Goal: Task Accomplishment & Management: Manage account settings

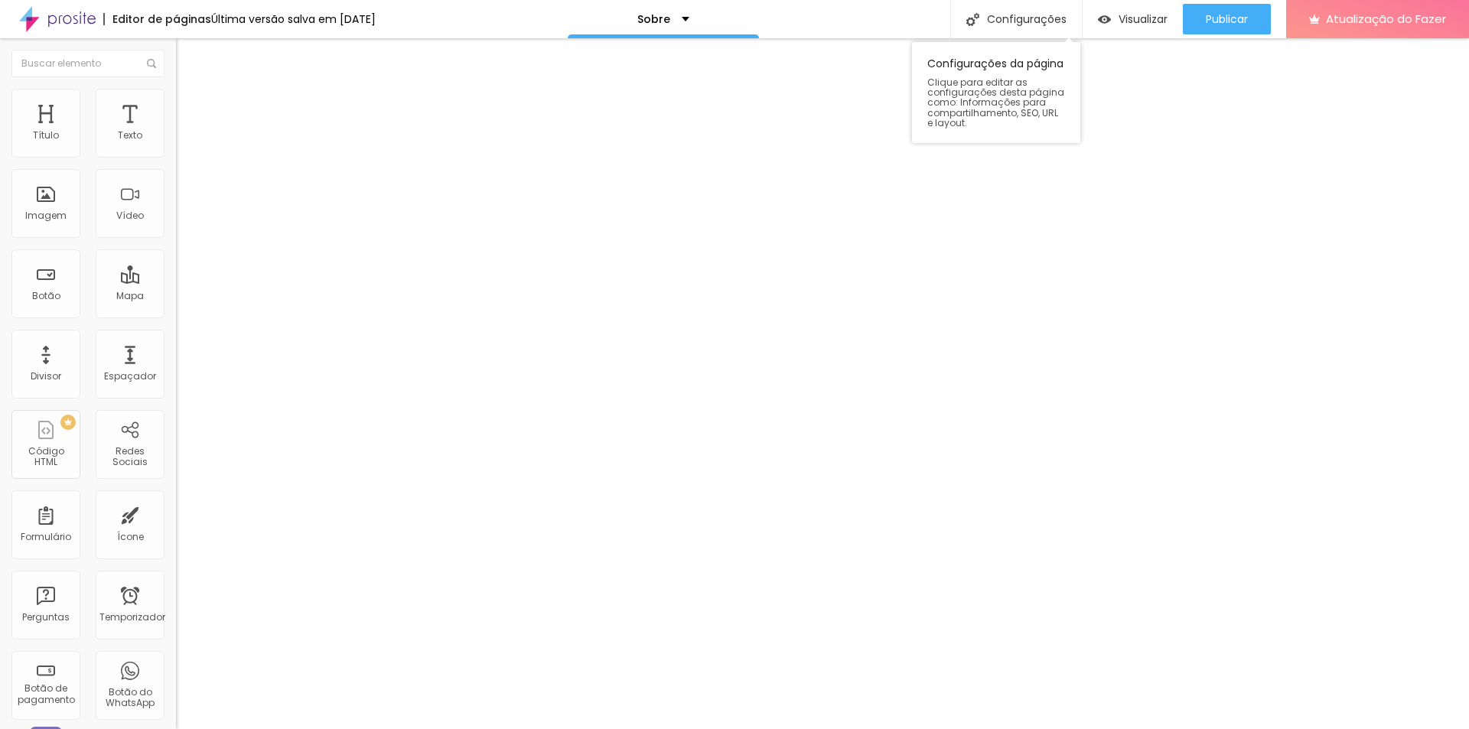
click at [970, 38] on div "Configurações da página Clique para editar as configurações desta página como: …" at bounding box center [996, 88] width 168 height 109
click at [1157, 7] on div "Visualizar" at bounding box center [1133, 19] width 70 height 31
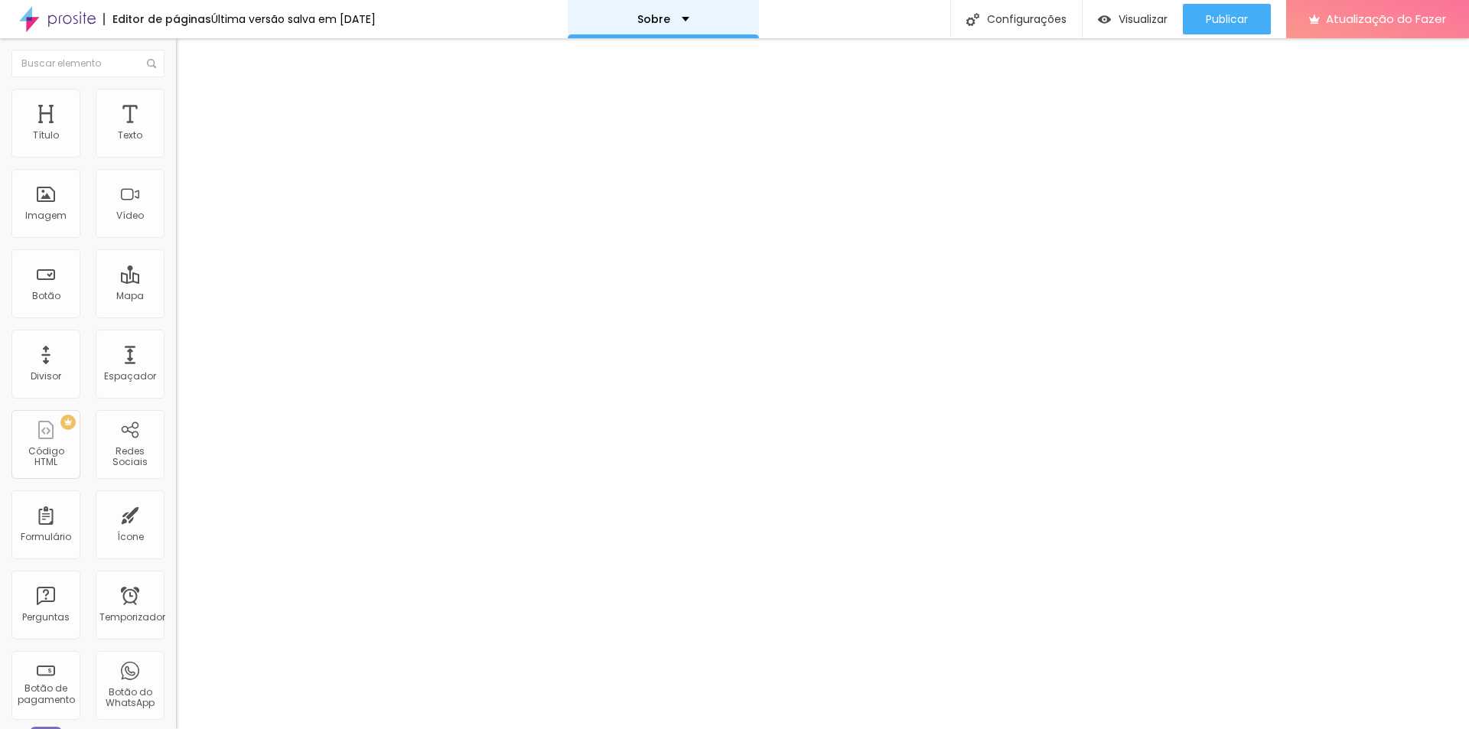
click at [748, 28] on div "Sobre" at bounding box center [663, 19] width 191 height 38
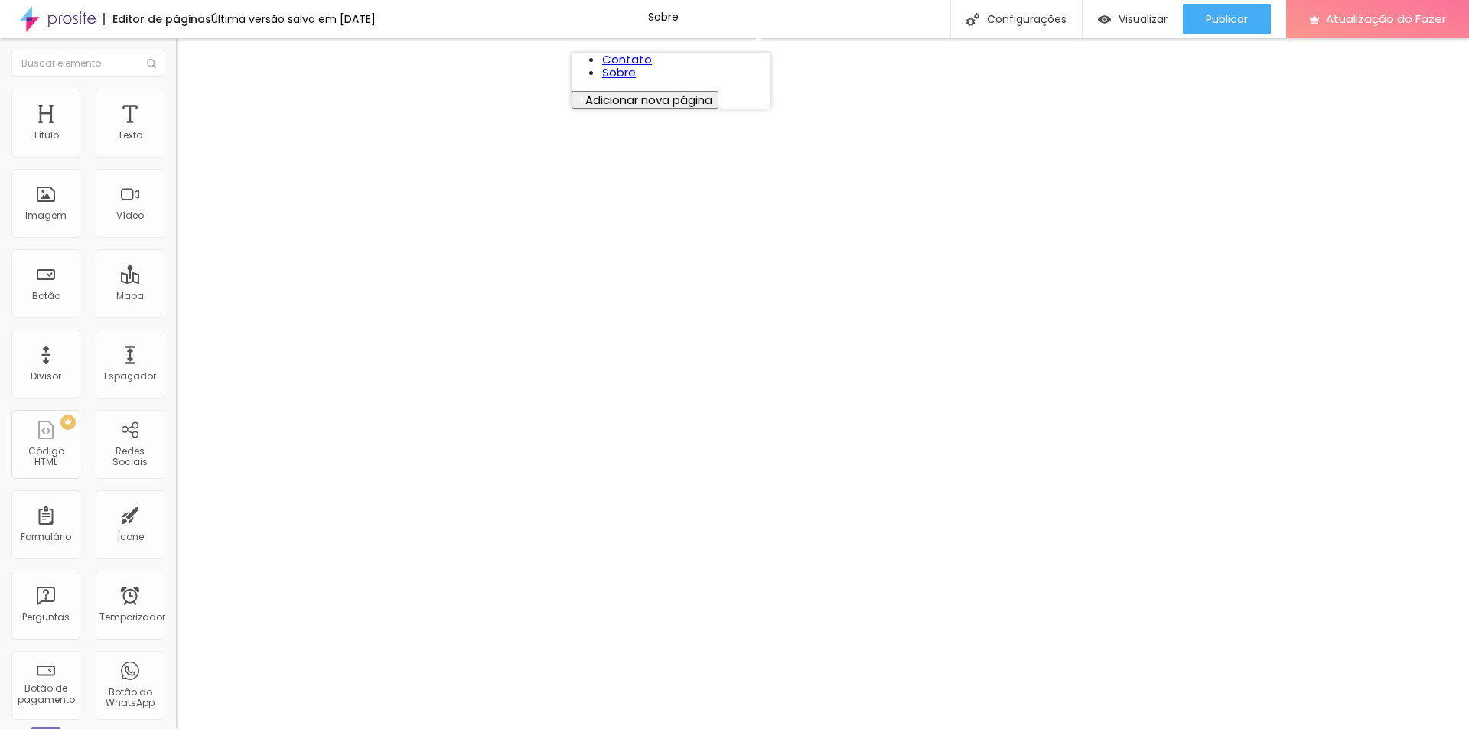
click at [639, 59] on link "Contato" at bounding box center [627, 59] width 50 height 16
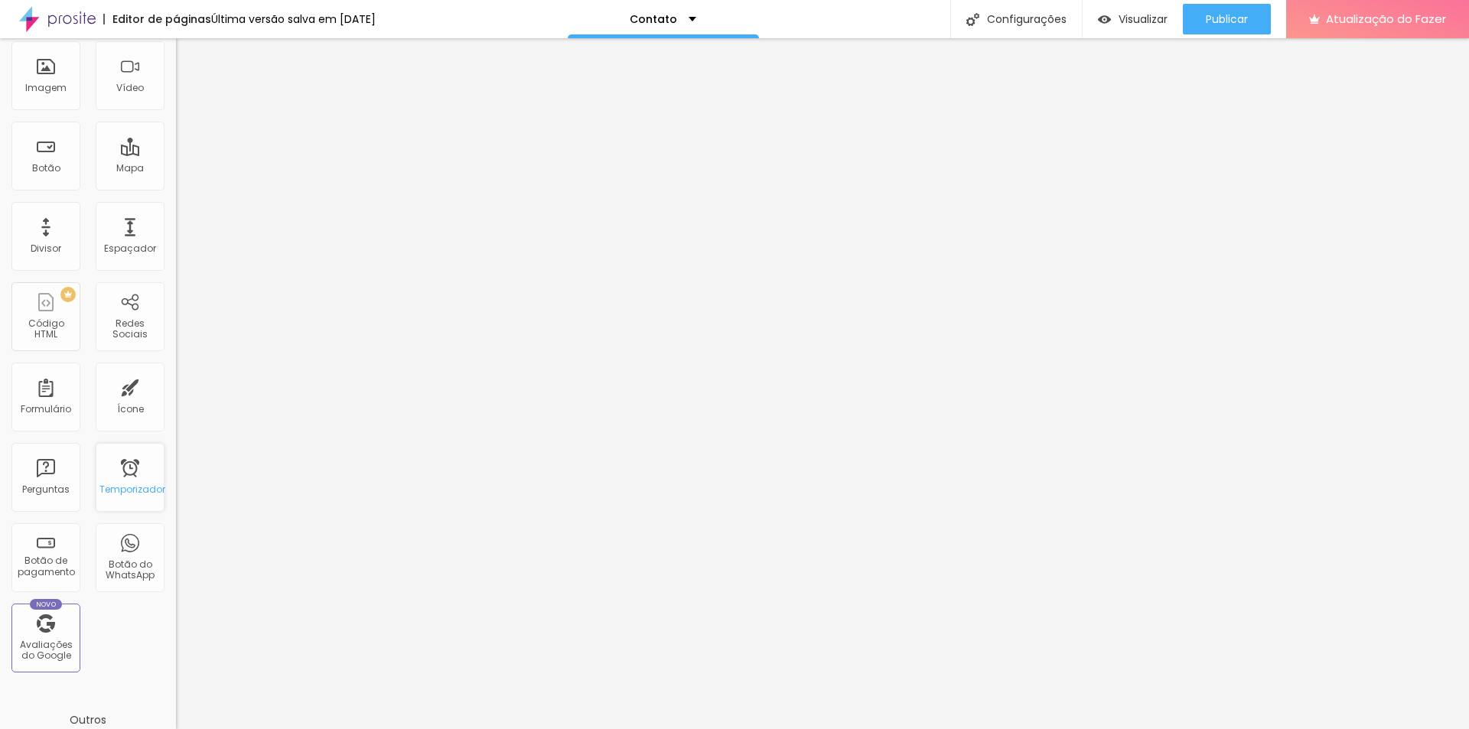
scroll to position [304, 0]
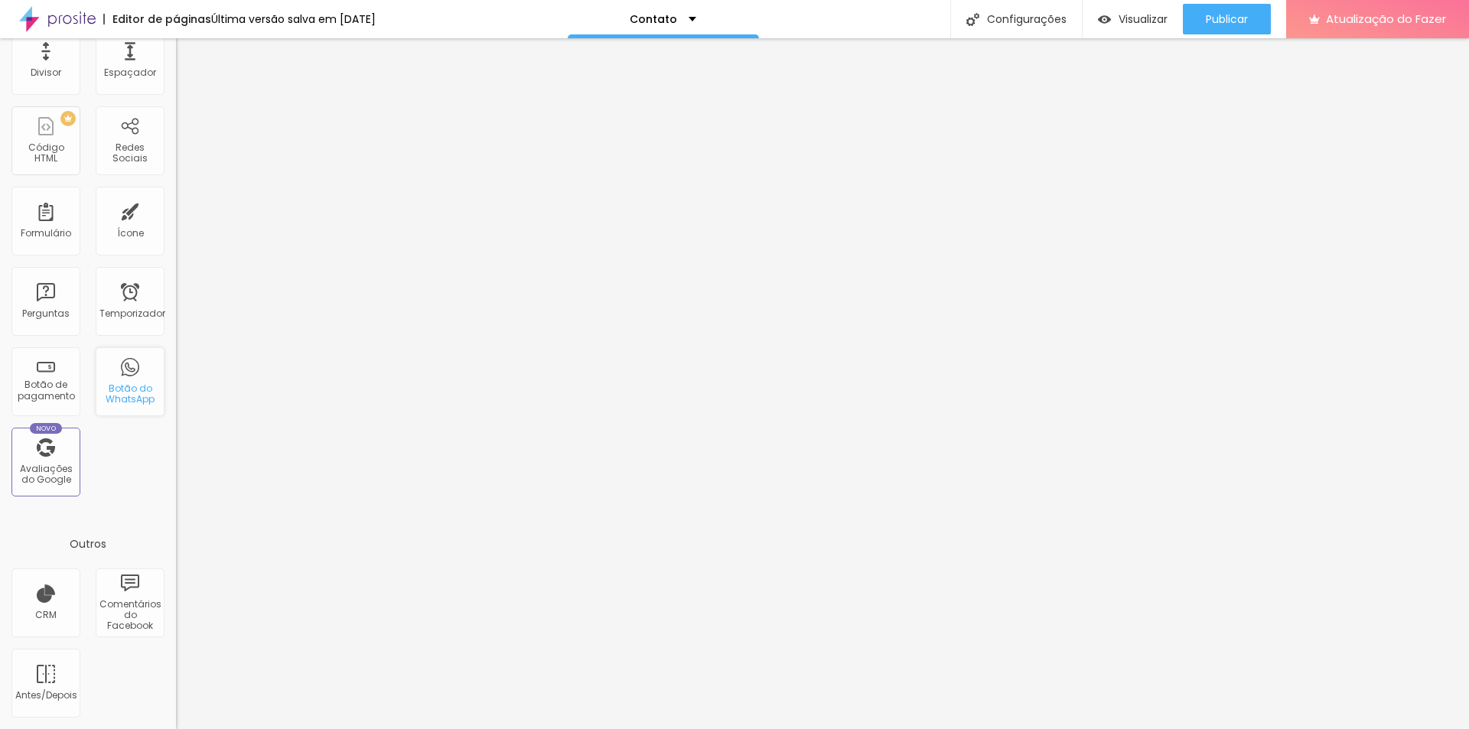
click at [129, 367] on div "Botão do WhatsApp" at bounding box center [130, 381] width 69 height 69
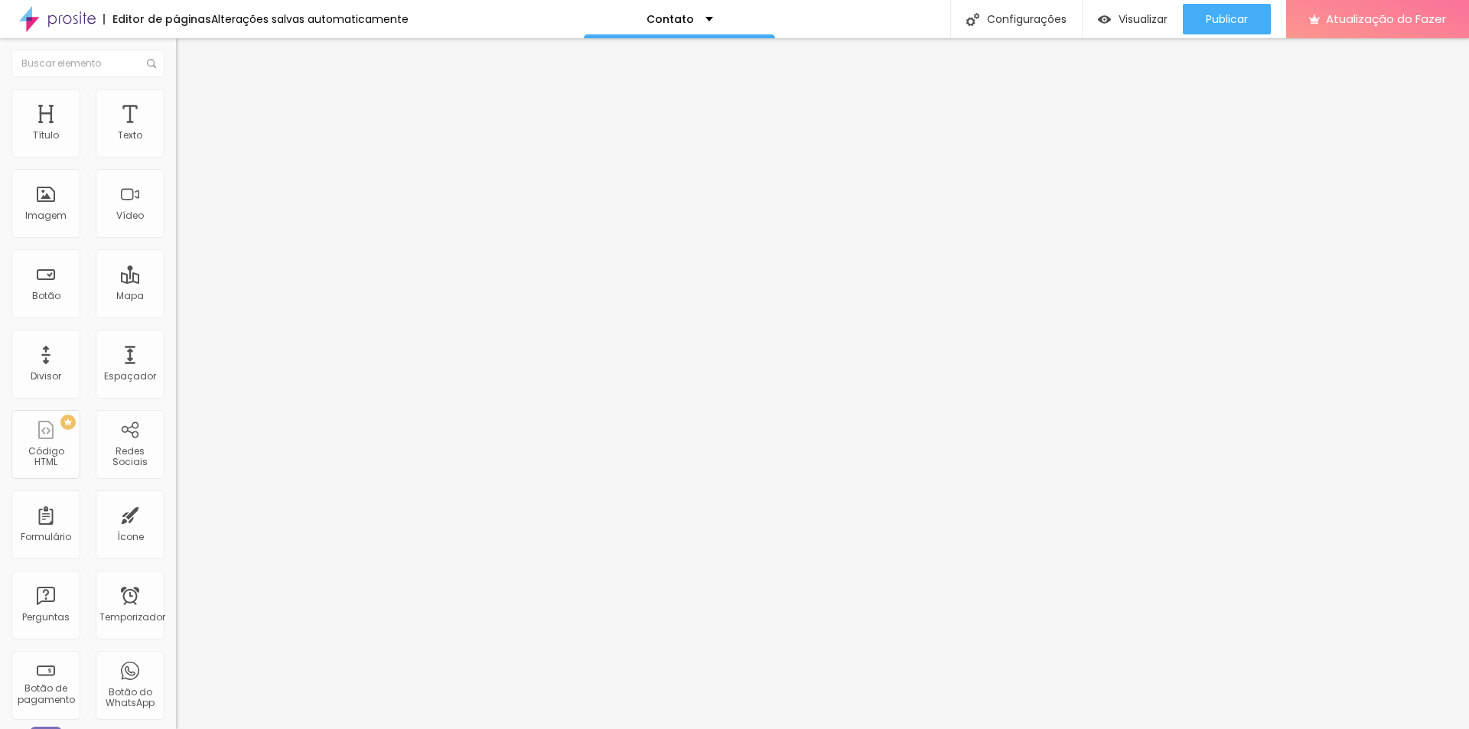
click at [187, 53] on img "button" at bounding box center [193, 56] width 12 height 12
click at [187, 57] on img "button" at bounding box center [193, 56] width 12 height 12
click at [1187, 34] on div "Pre-visualização Clique para visualizar esta página antes de publicar." at bounding box center [1134, 72] width 168 height 77
click at [1191, 21] on span "Visualizar" at bounding box center [1179, 19] width 49 height 12
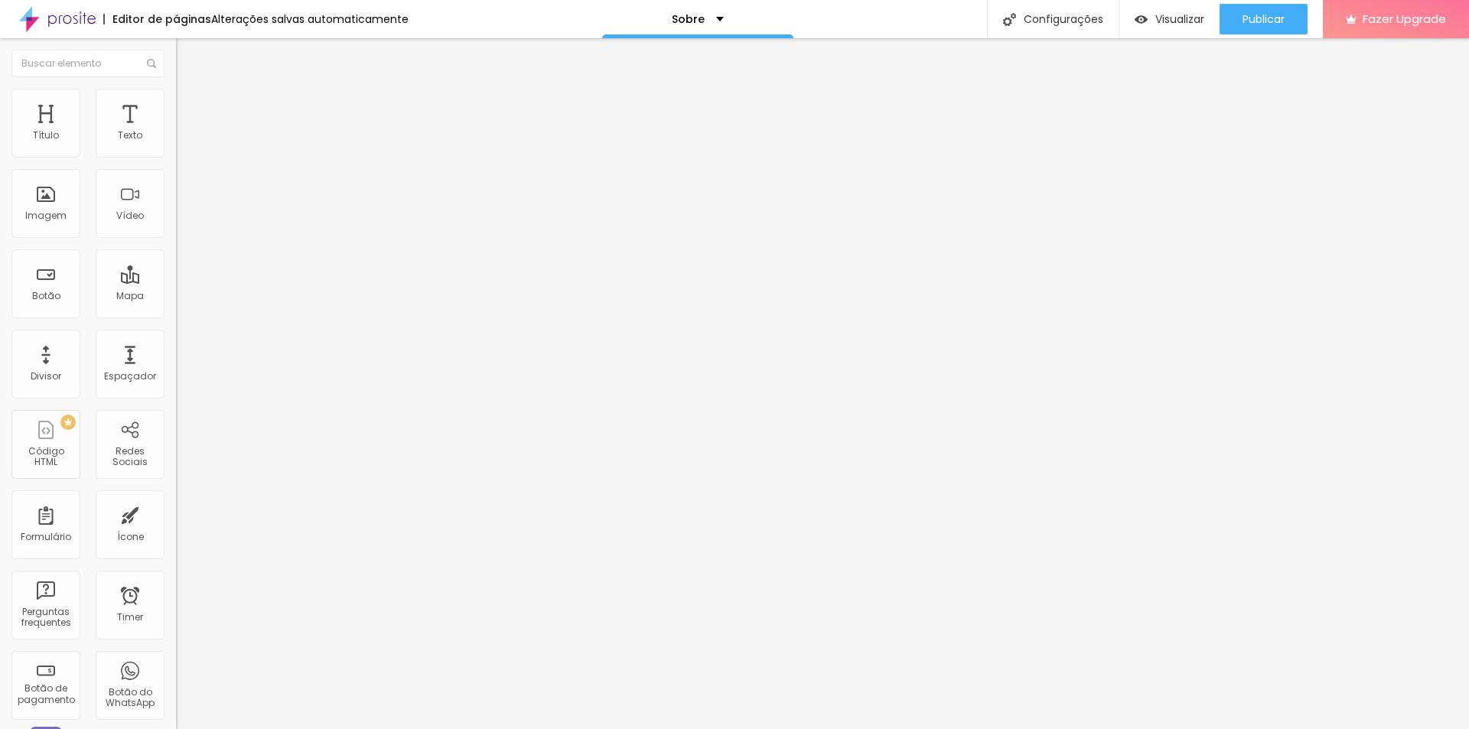
click at [176, 318] on img at bounding box center [181, 323] width 11 height 11
click at [176, 309] on div "Instagram" at bounding box center [264, 313] width 176 height 9
click at [176, 520] on input "https://" at bounding box center [268, 527] width 184 height 15
paste input "https://www.instagram.com/evelyncarvvalho/"
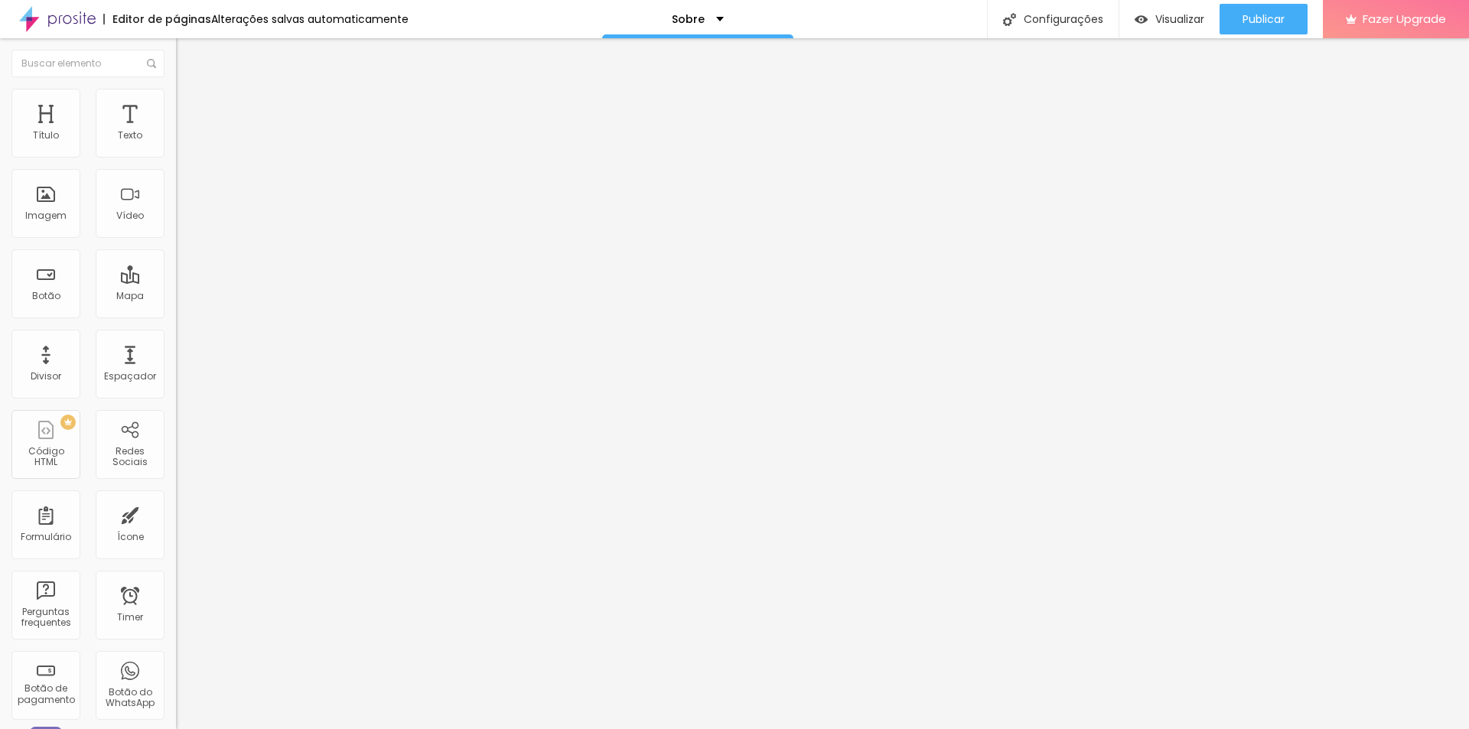
scroll to position [0, 129]
type input "https://https://www.instagram.com/evelyncarvvalho/"
click at [176, 167] on div "Instagram Rede social Instagram Endereço URL https://https://www.instagram.com/…" at bounding box center [264, 351] width 176 height 464
click at [176, 584] on button "+ Adicionar Icone" at bounding box center [224, 591] width 96 height 15
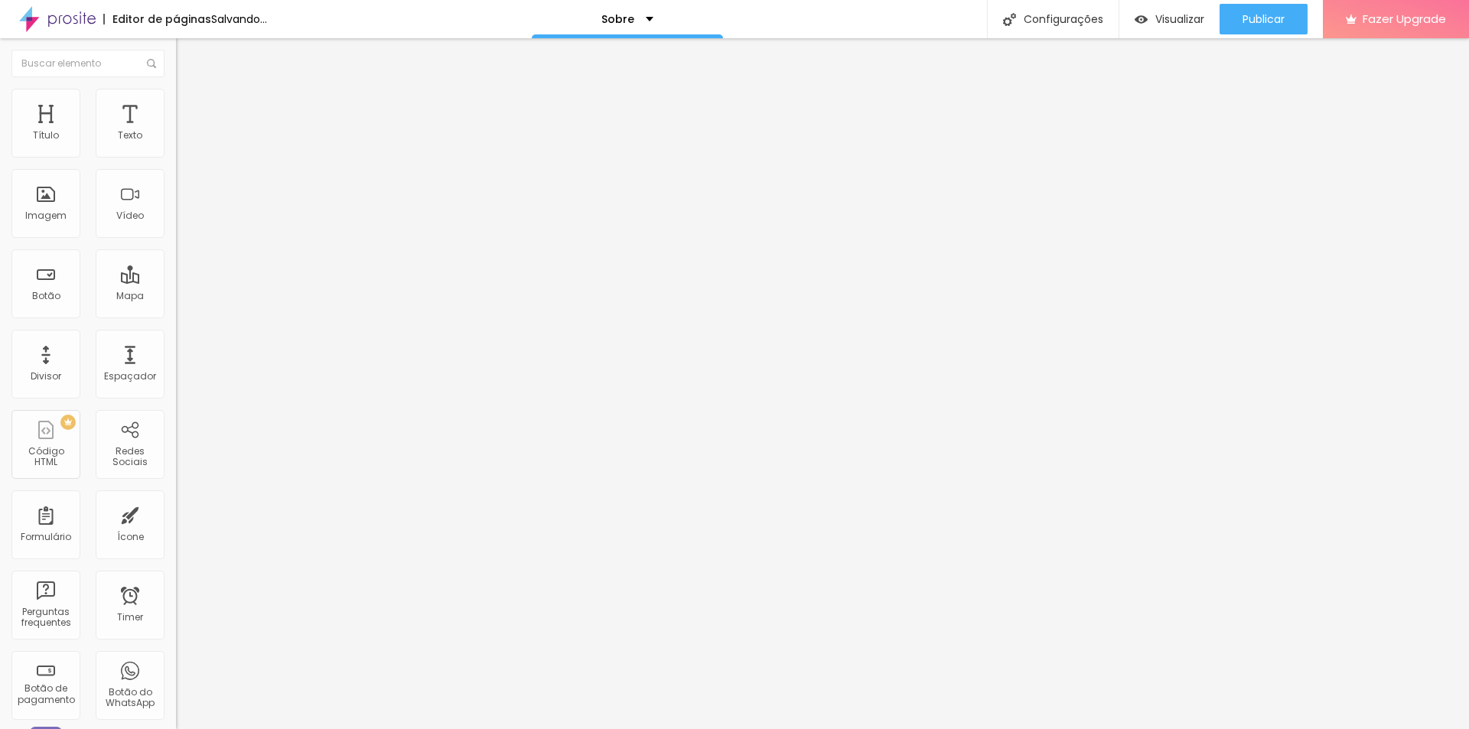
drag, startPoint x: 72, startPoint y: 281, endPoint x: 16, endPoint y: 281, distance: 55.9
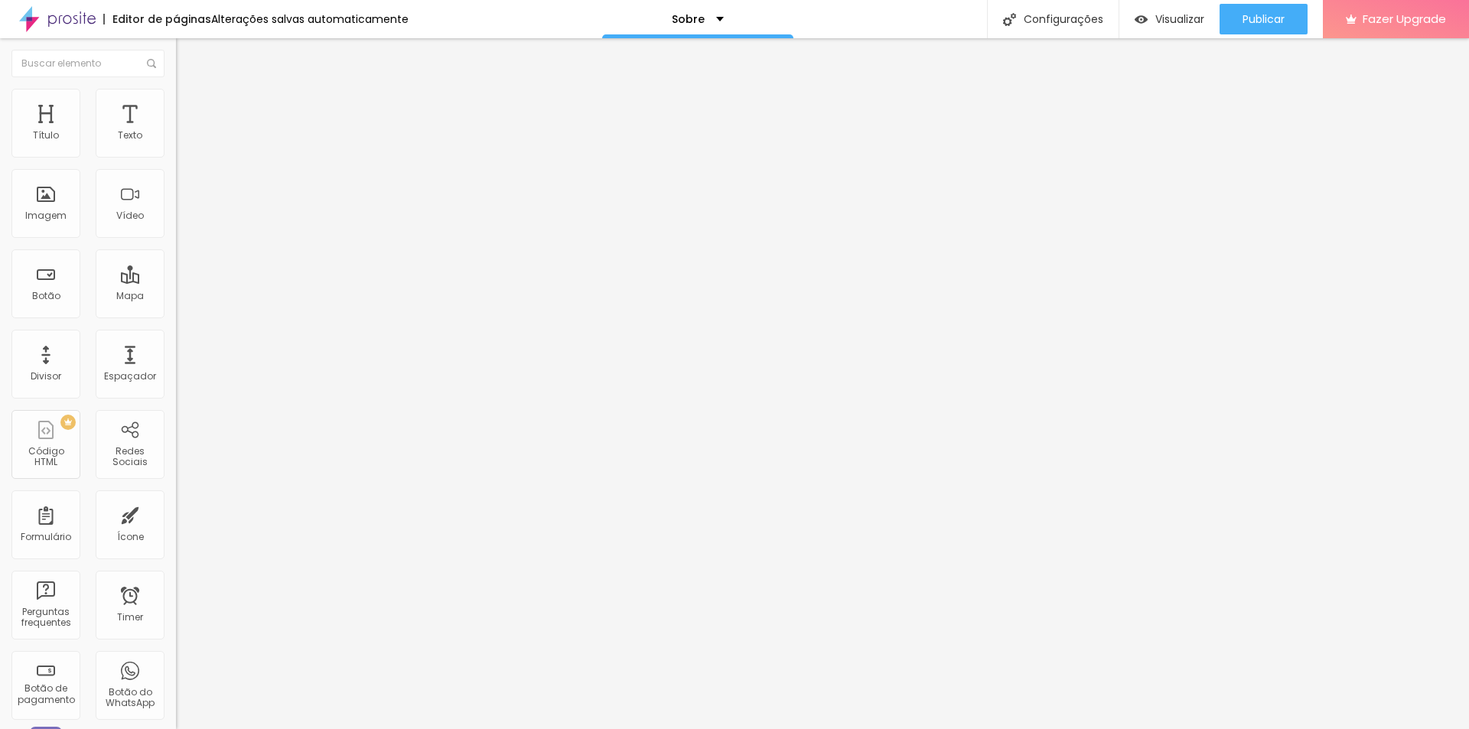
paste input "wa.me/5511945267342?text=Ol%C3%A1%2C%20quero%20or%C3%A7amento."
type input "https://wa.me/5511945267342?text=Ol%C3%A1%2C%20quero%20or%C3%A7amento."
click at [187, 55] on img "button" at bounding box center [193, 56] width 12 height 12
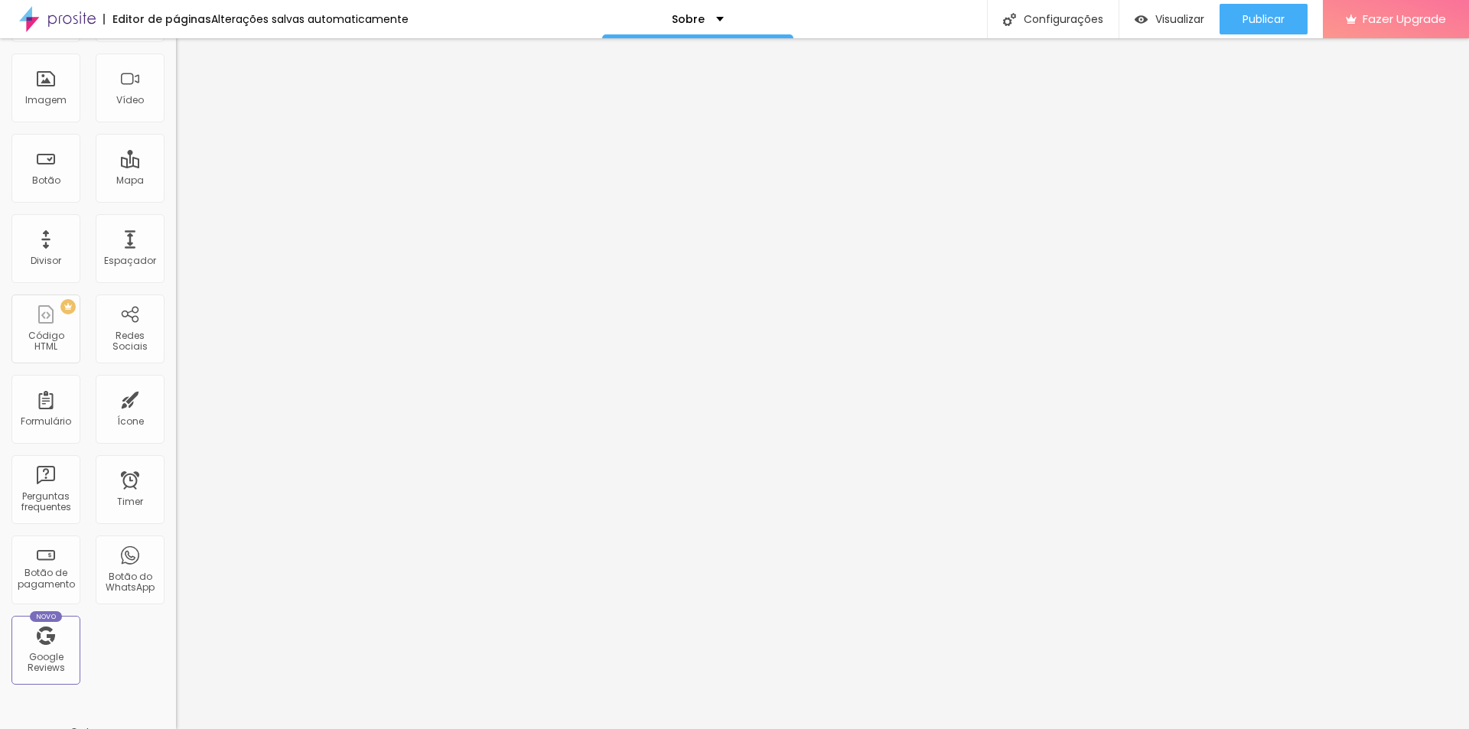
scroll to position [304, 0]
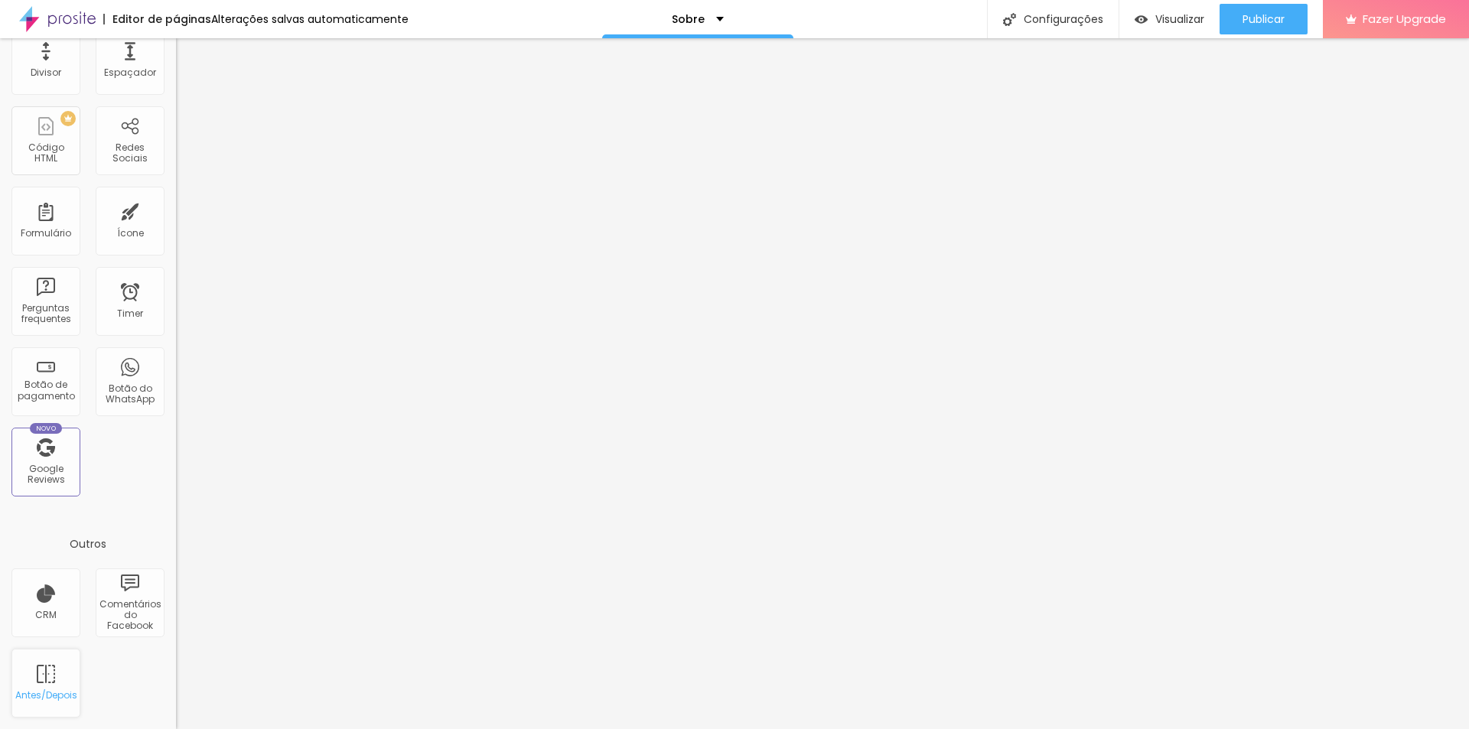
click at [43, 684] on div "Antes/Depois" at bounding box center [45, 683] width 69 height 69
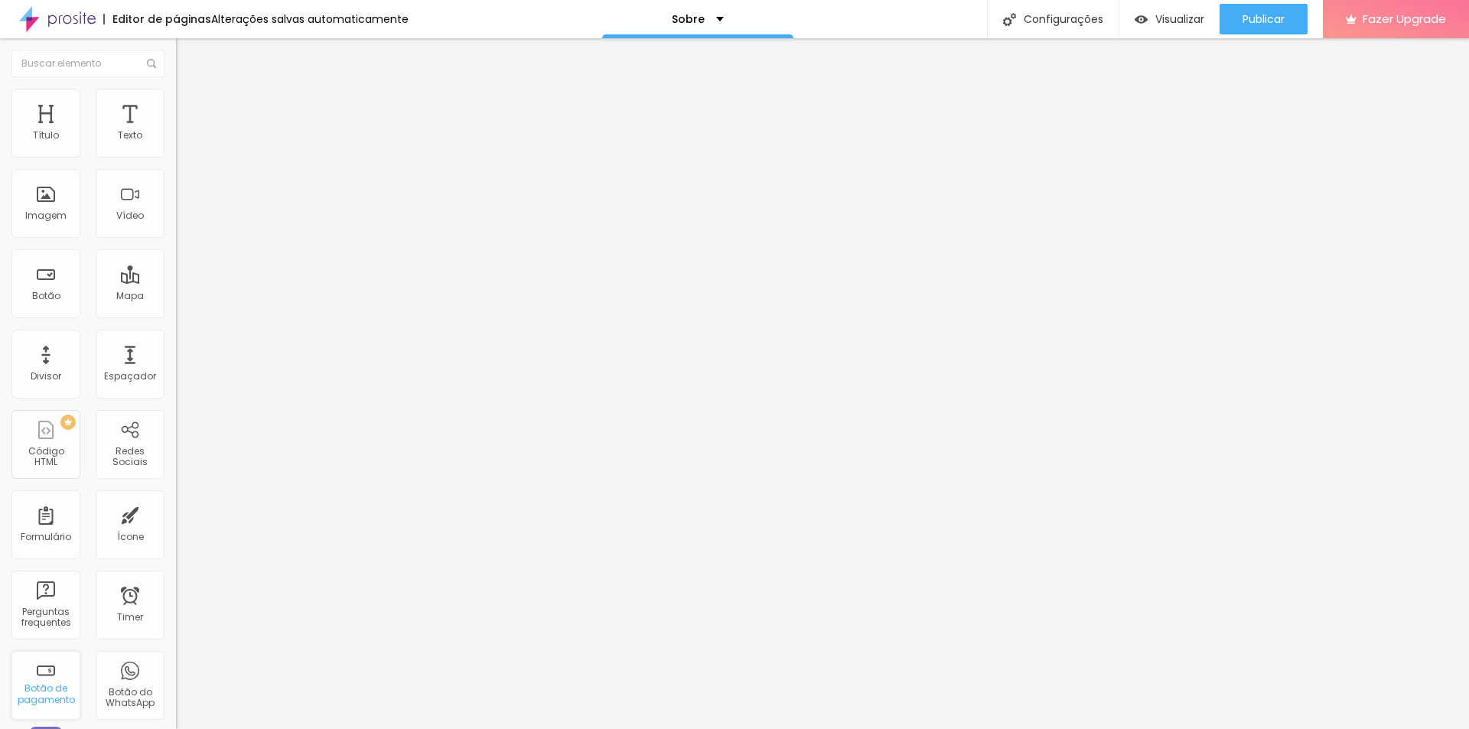
scroll to position [255, 0]
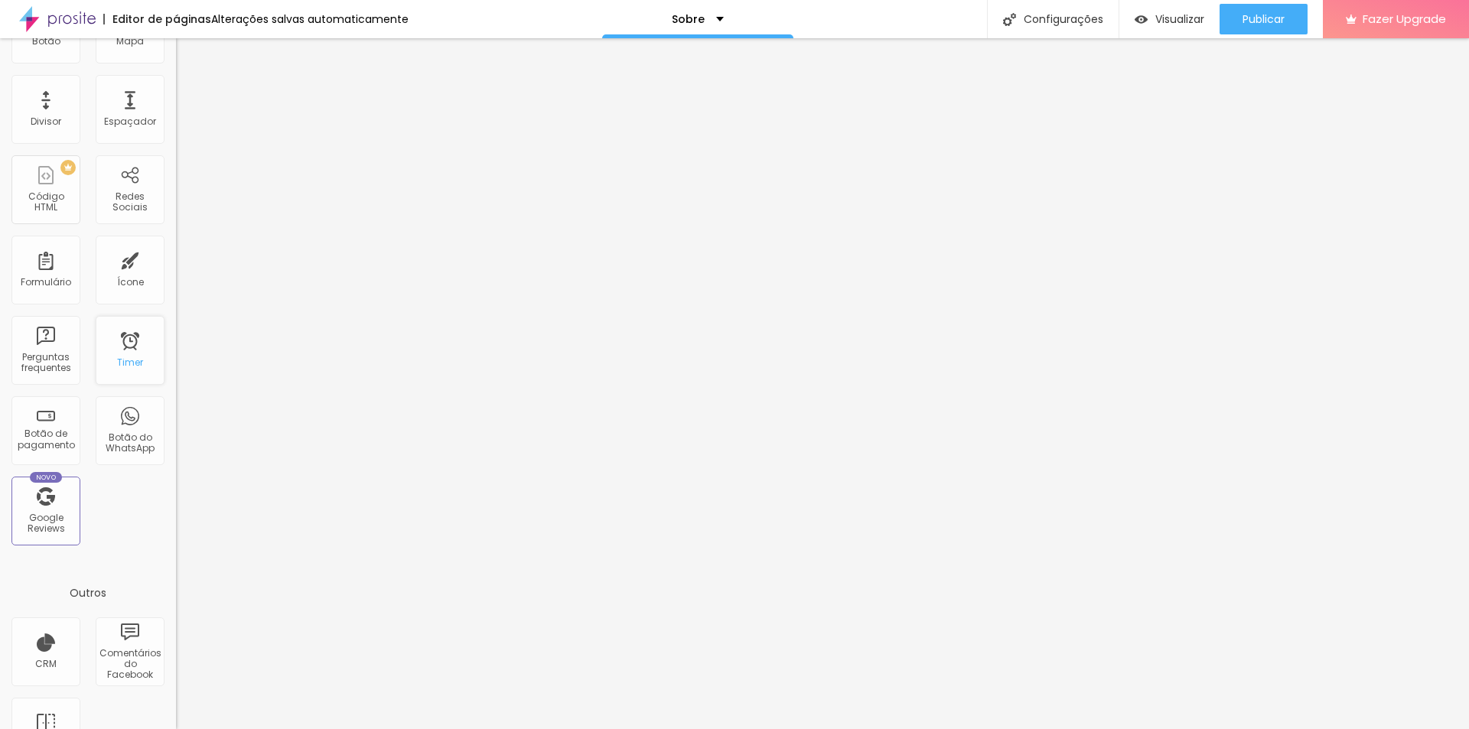
click at [114, 340] on div "Timer" at bounding box center [130, 350] width 69 height 69
click at [118, 363] on div "Timer" at bounding box center [130, 362] width 26 height 11
